Goal: Navigation & Orientation: Find specific page/section

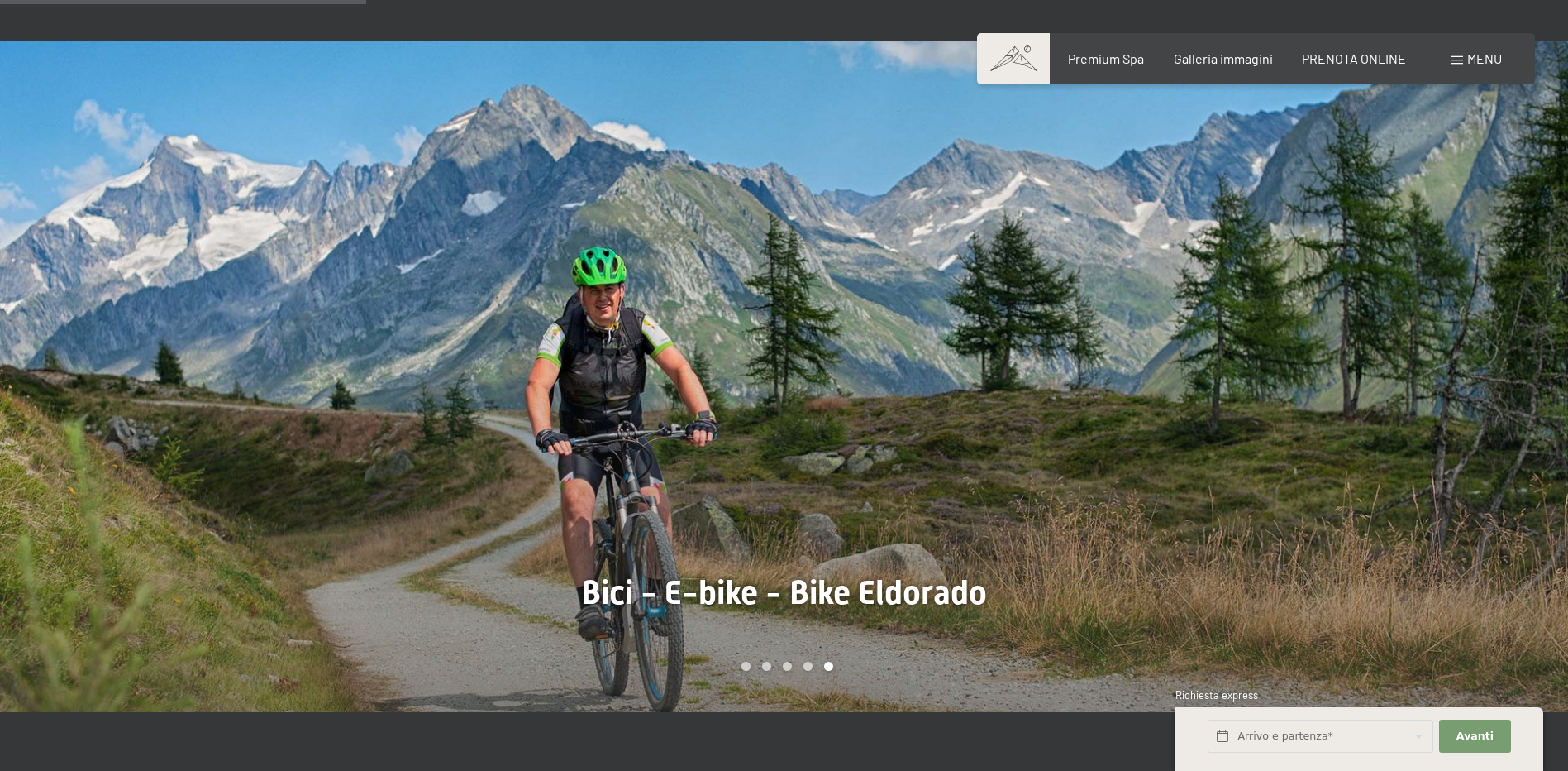
scroll to position [1241, 0]
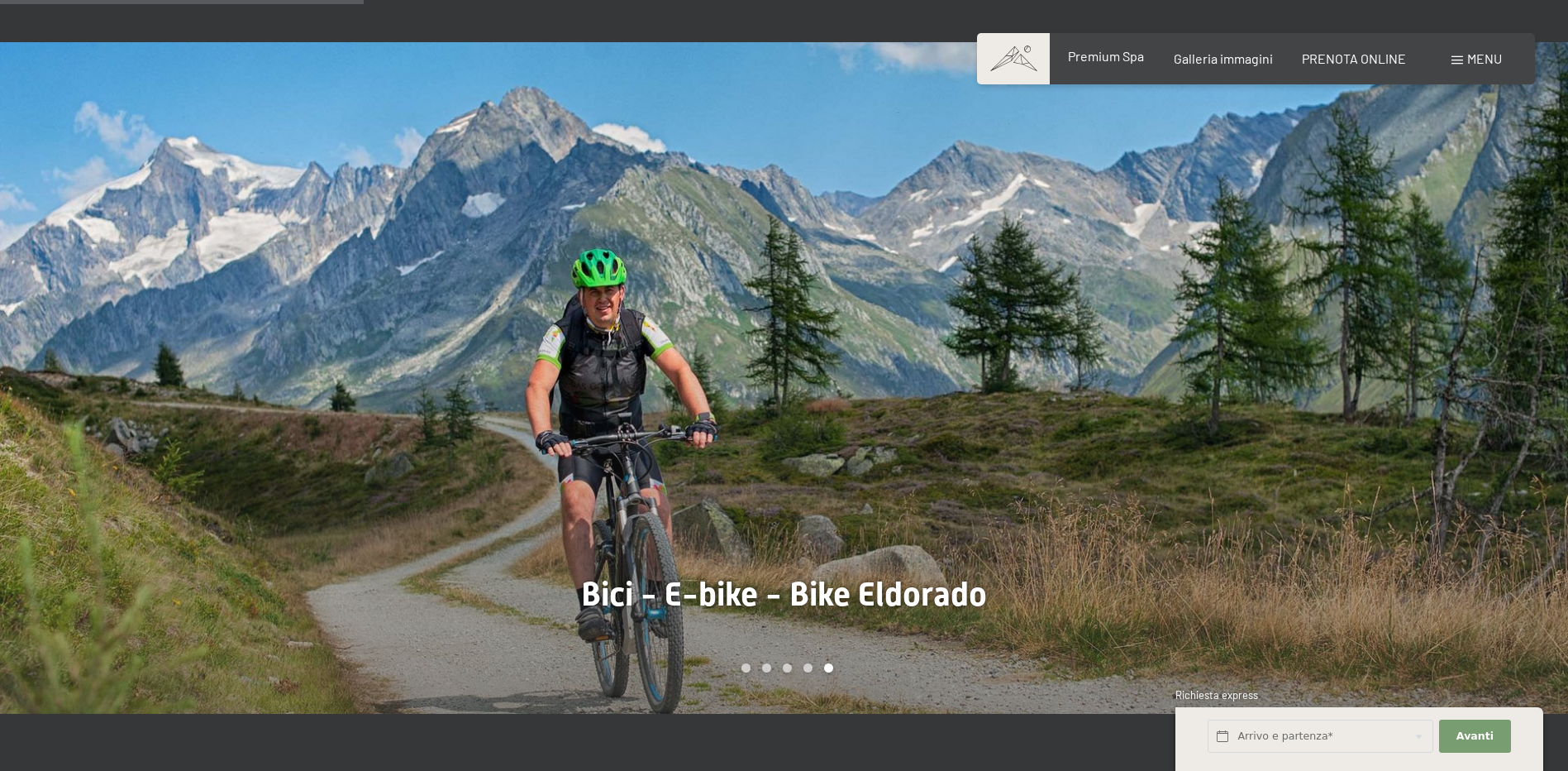
click at [1119, 63] on div "Premium Spa" at bounding box center [1105, 56] width 76 height 18
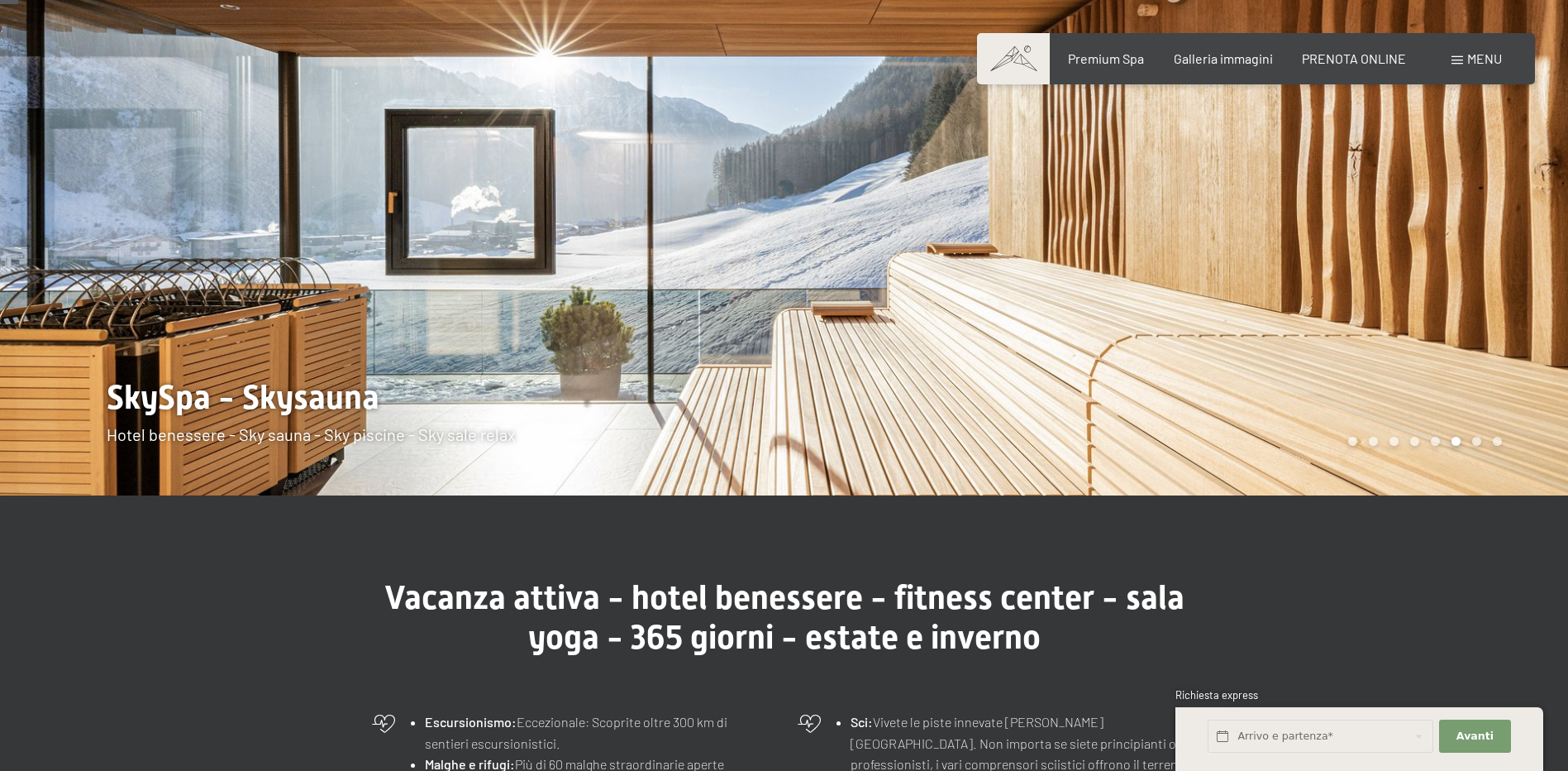
scroll to position [0, 0]
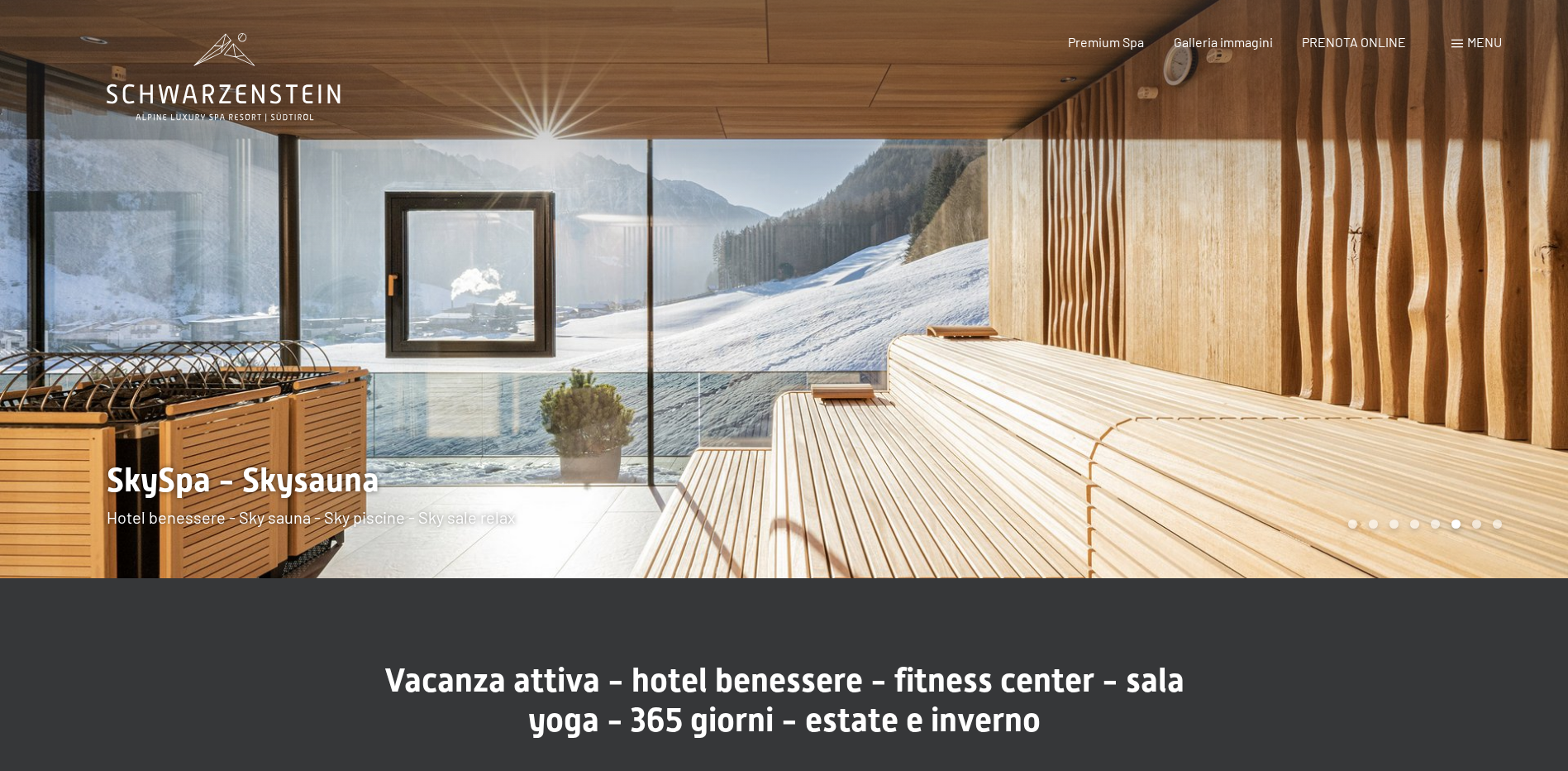
click at [290, 106] on icon at bounding box center [224, 77] width 234 height 88
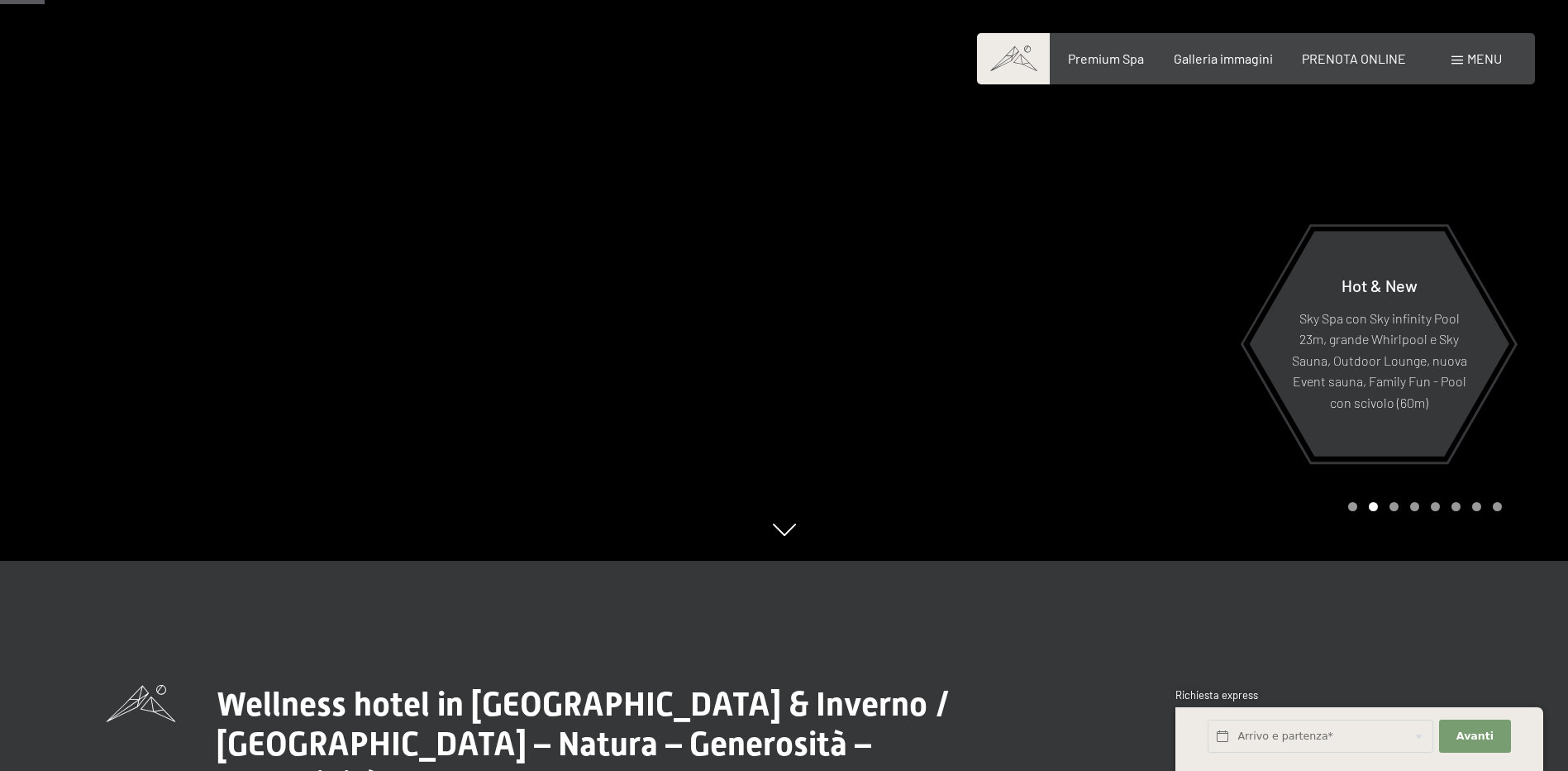
scroll to position [165, 0]
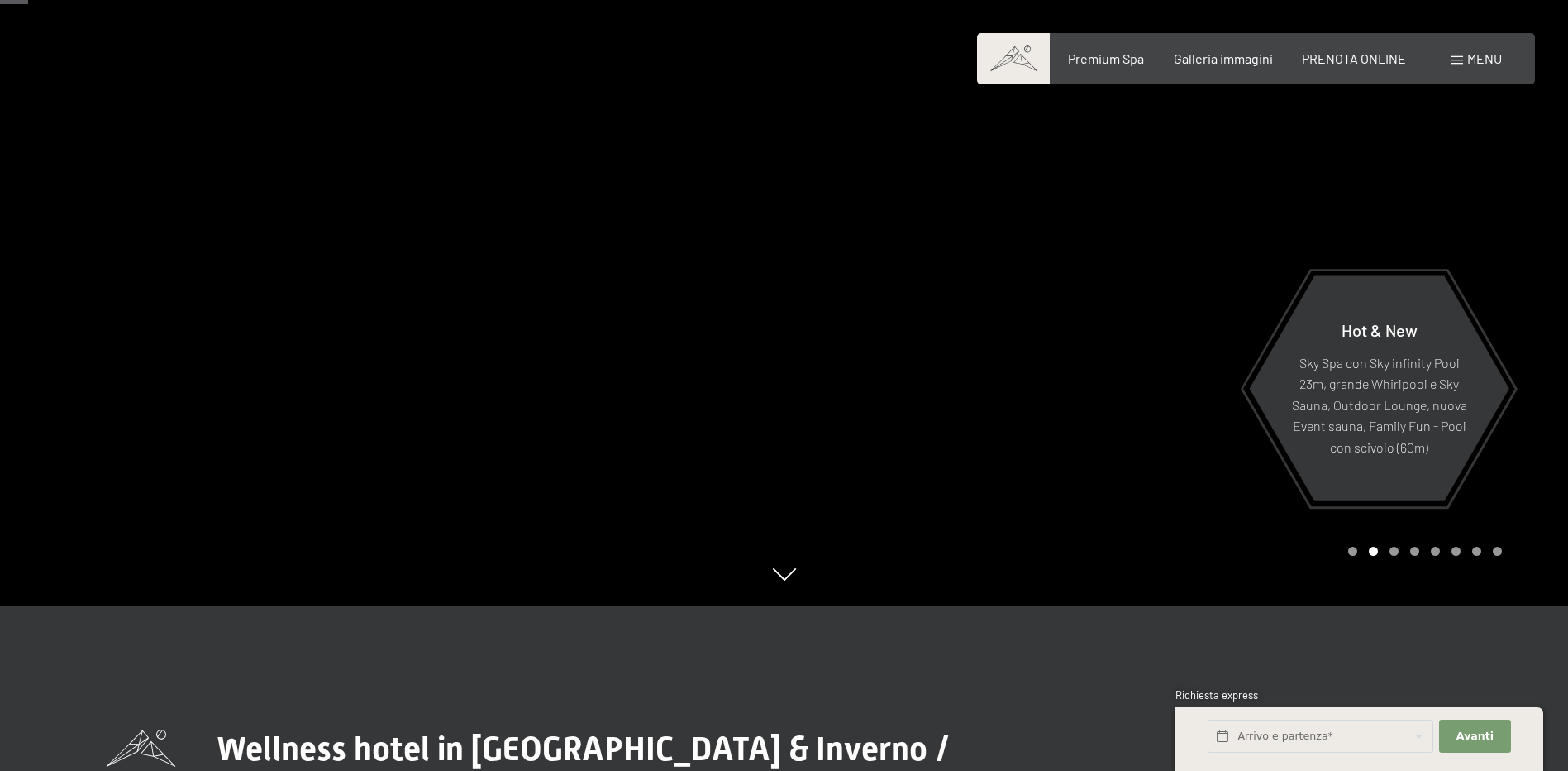
click at [677, 497] on div at bounding box center [392, 220] width 784 height 771
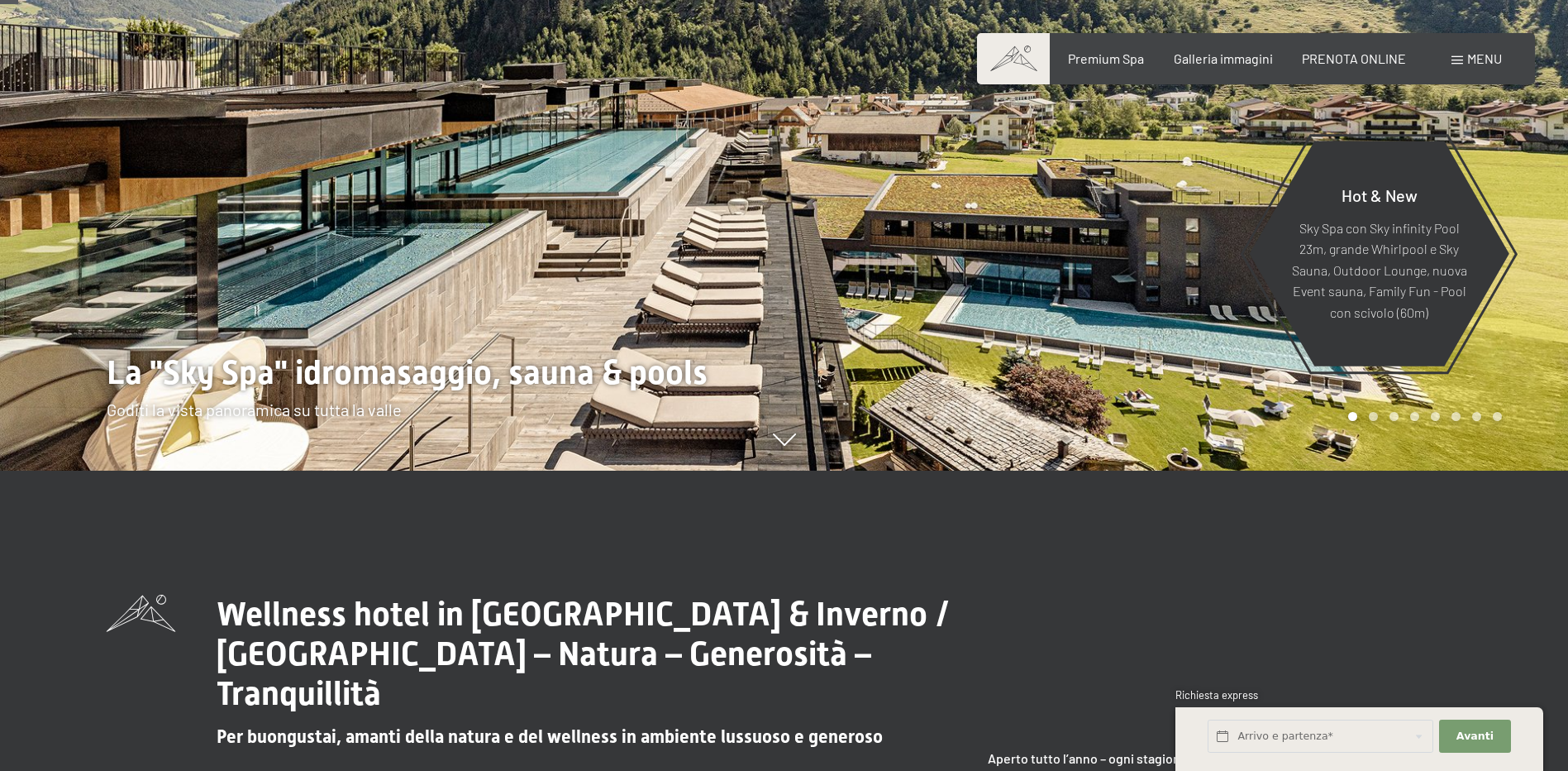
scroll to position [83, 0]
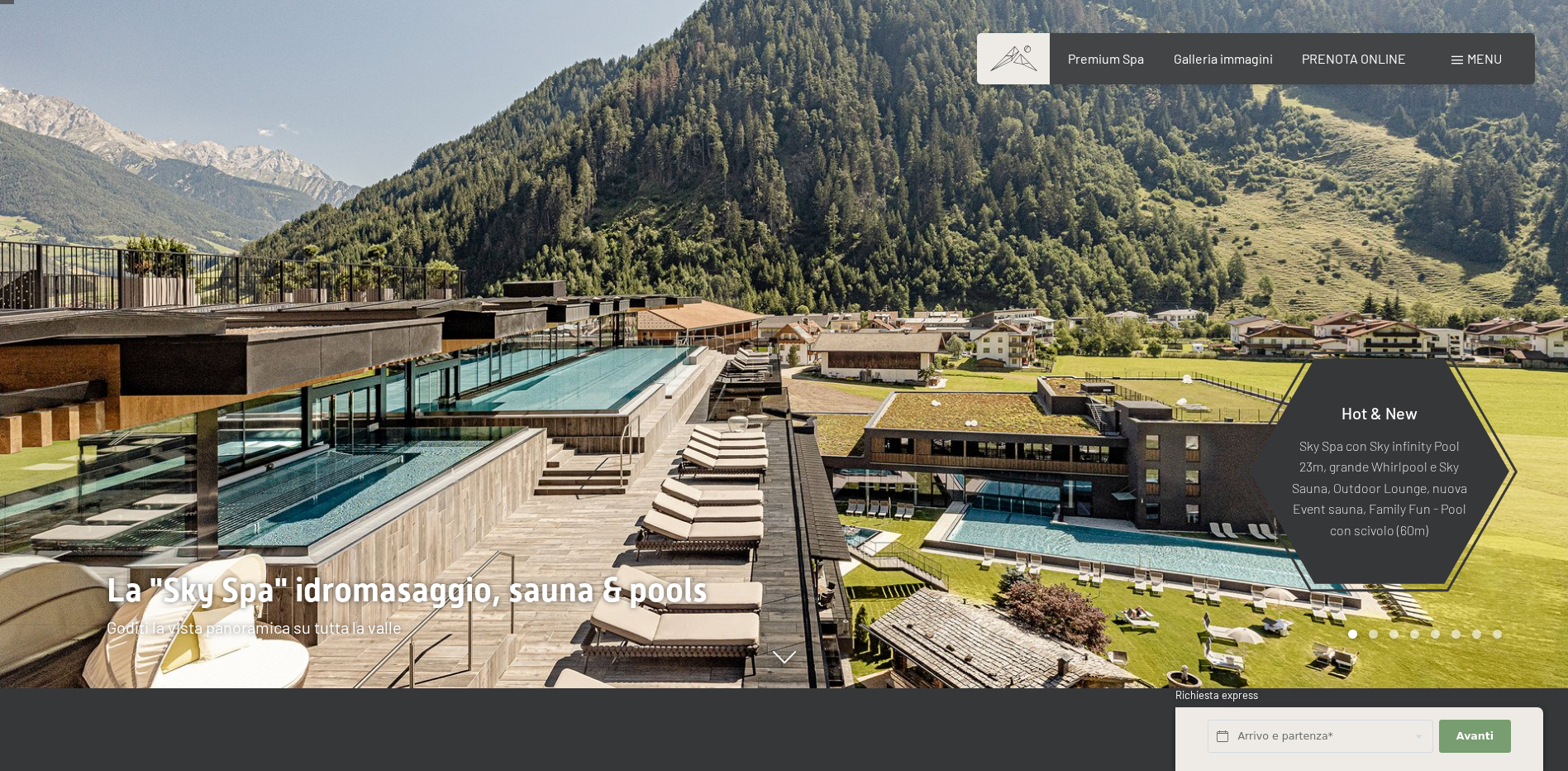
click at [1136, 391] on div at bounding box center [1176, 302] width 784 height 771
